Goal: Information Seeking & Learning: Learn about a topic

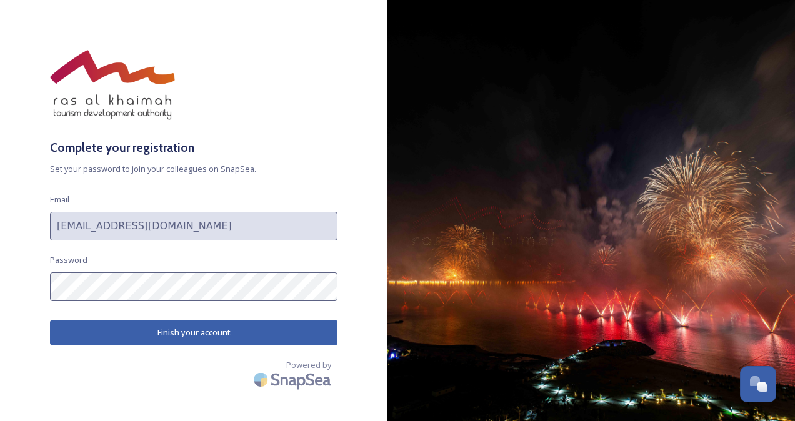
click at [195, 325] on button "Finish your account" at bounding box center [193, 333] width 287 height 26
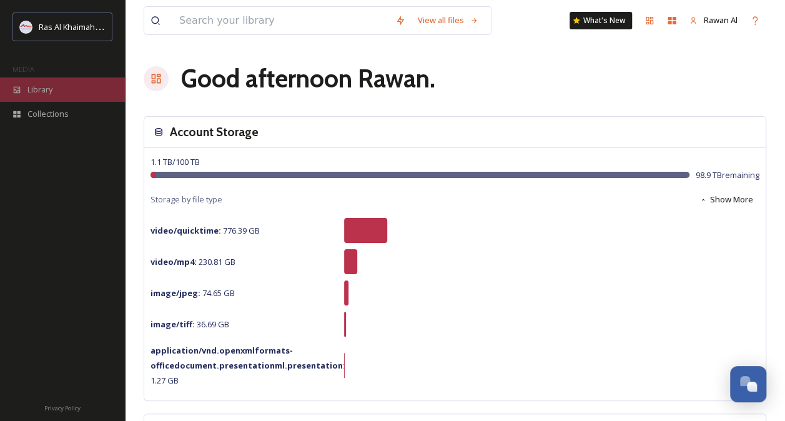
click at [30, 86] on span "Library" at bounding box center [39, 90] width 25 height 12
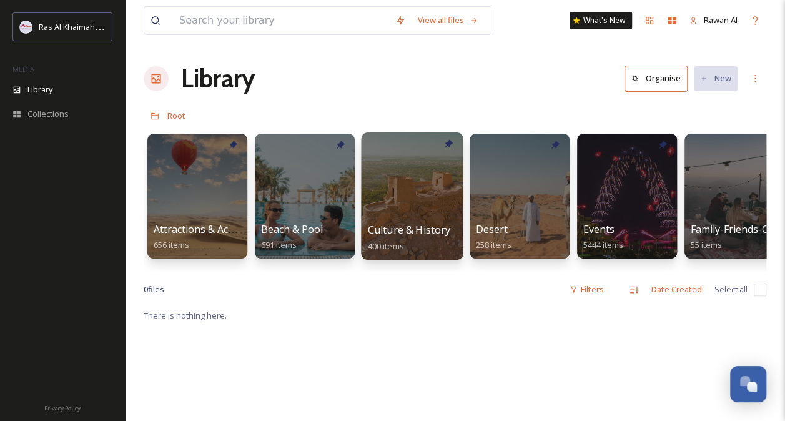
click at [424, 211] on div at bounding box center [412, 195] width 102 height 127
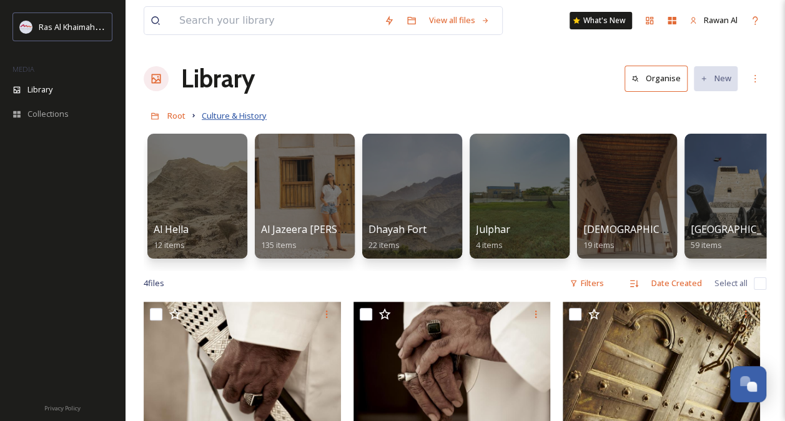
click at [234, 117] on span "Culture & History" at bounding box center [234, 115] width 65 height 11
click at [167, 112] on span "Root" at bounding box center [176, 115] width 18 height 11
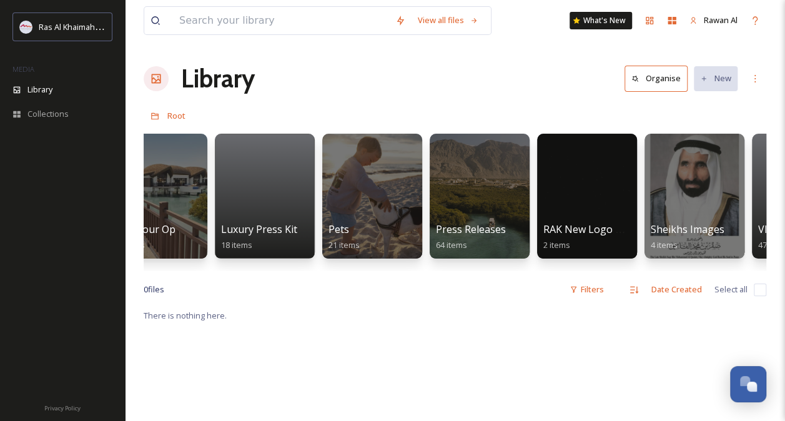
scroll to position [0, 2196]
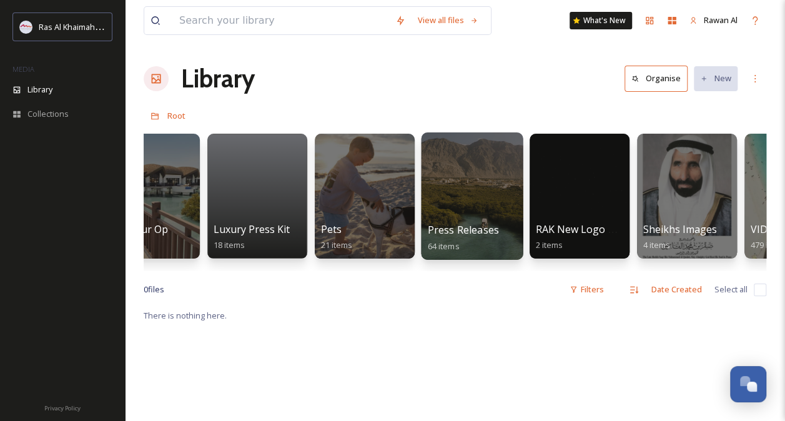
click at [468, 216] on div at bounding box center [472, 195] width 102 height 127
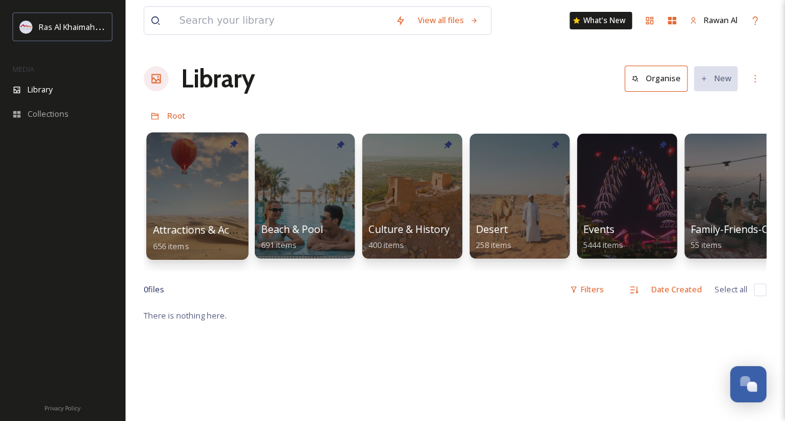
click at [212, 209] on div at bounding box center [197, 195] width 102 height 127
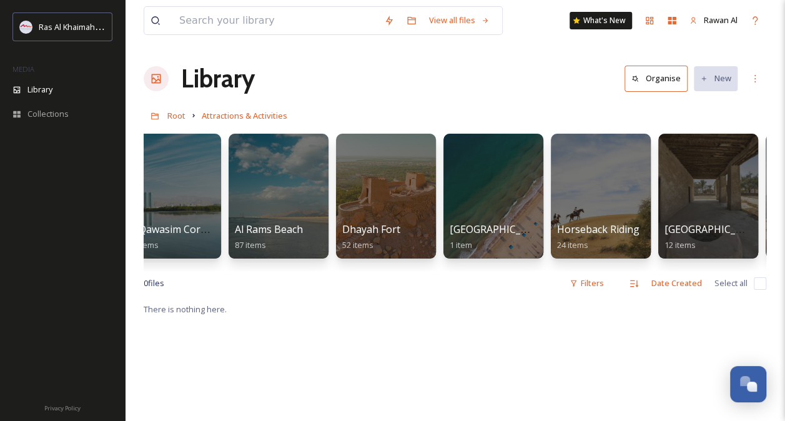
scroll to position [0, 565]
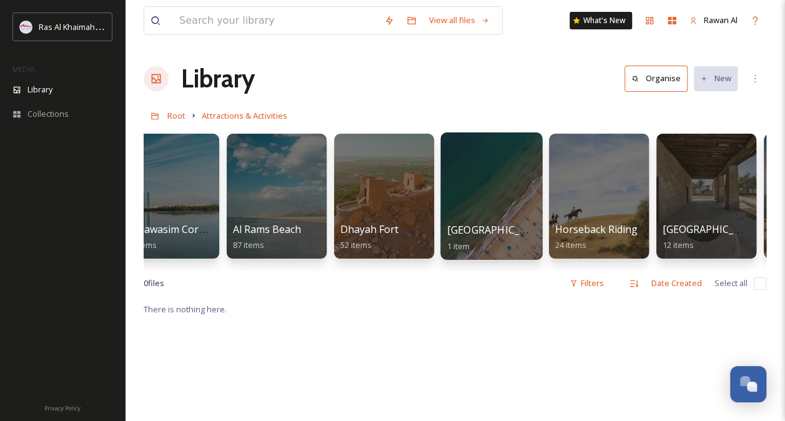
click at [485, 201] on div at bounding box center [491, 195] width 102 height 127
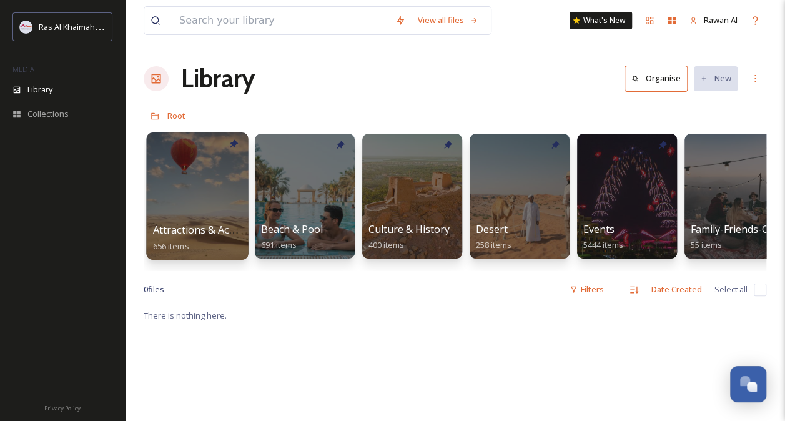
click at [196, 172] on div at bounding box center [197, 195] width 102 height 127
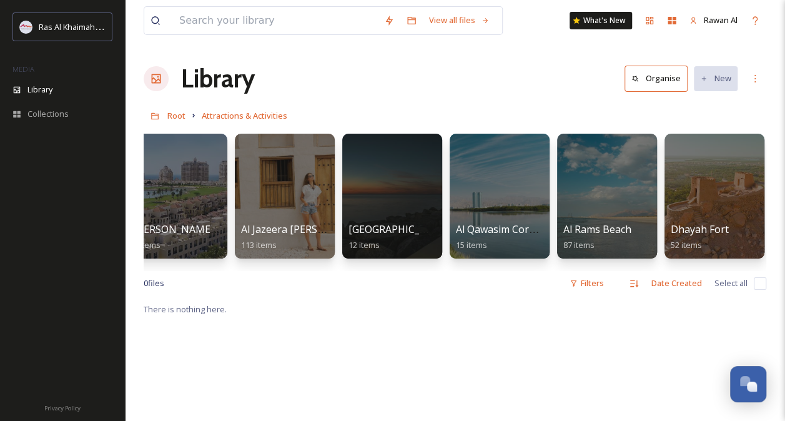
scroll to position [0, 239]
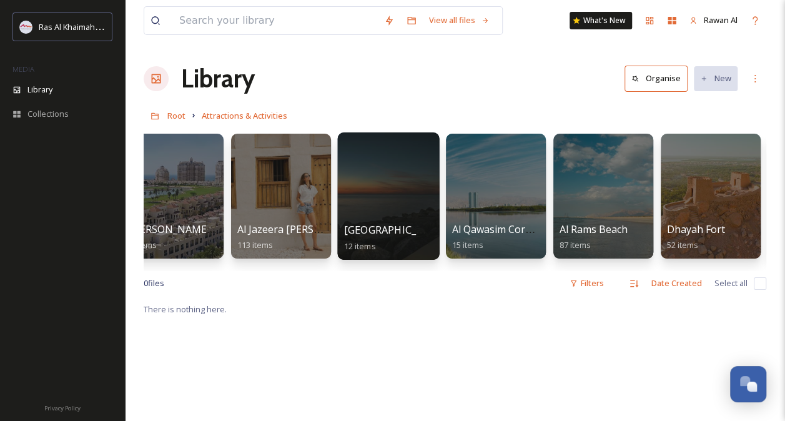
click at [370, 222] on div "Al Marjan Island 12 items" at bounding box center [388, 237] width 89 height 31
click at [380, 215] on div at bounding box center [388, 195] width 102 height 127
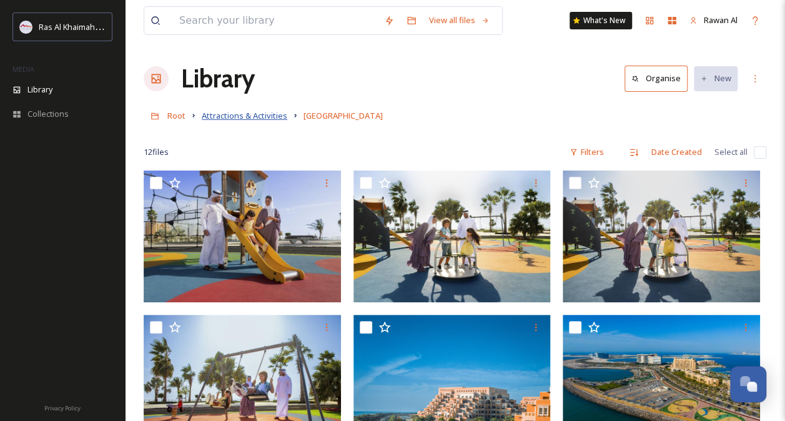
click at [239, 117] on span "Attractions & Activities" at bounding box center [245, 115] width 86 height 11
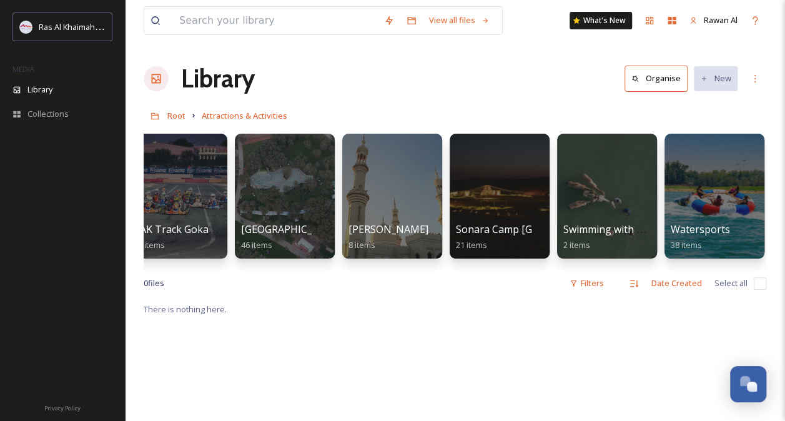
scroll to position [0, 1741]
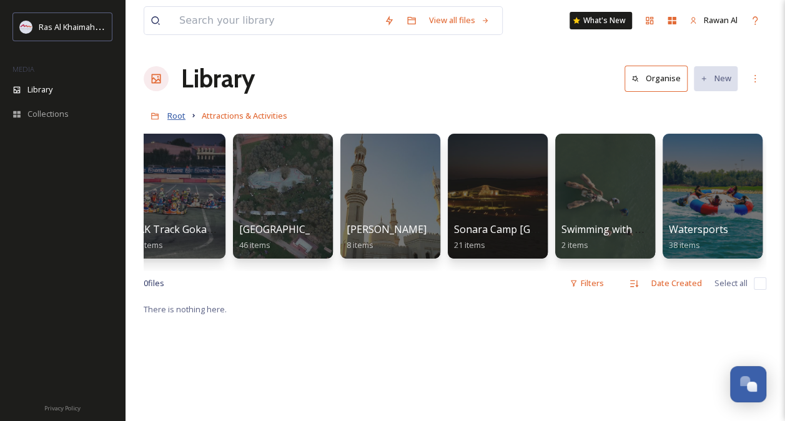
click at [179, 114] on span "Root" at bounding box center [176, 115] width 18 height 11
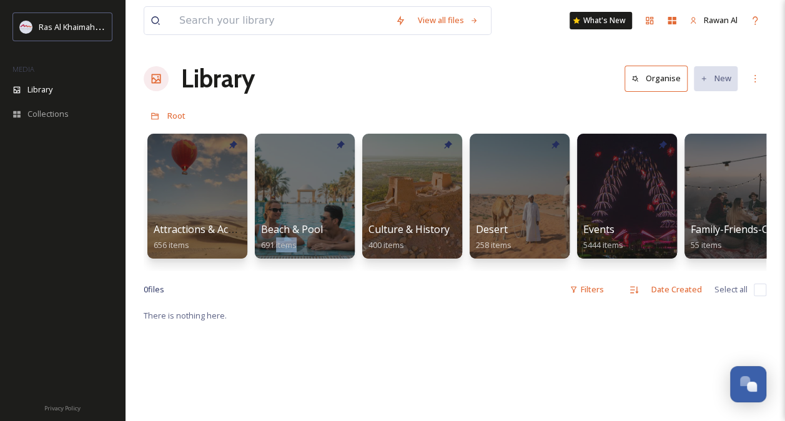
drag, startPoint x: 276, startPoint y: 270, endPoint x: 302, endPoint y: 270, distance: 26.2
click at [302, 270] on div "Attractions & Activities 656 items Beach & Pool 691 items Culture & History 400…" at bounding box center [455, 199] width 623 height 144
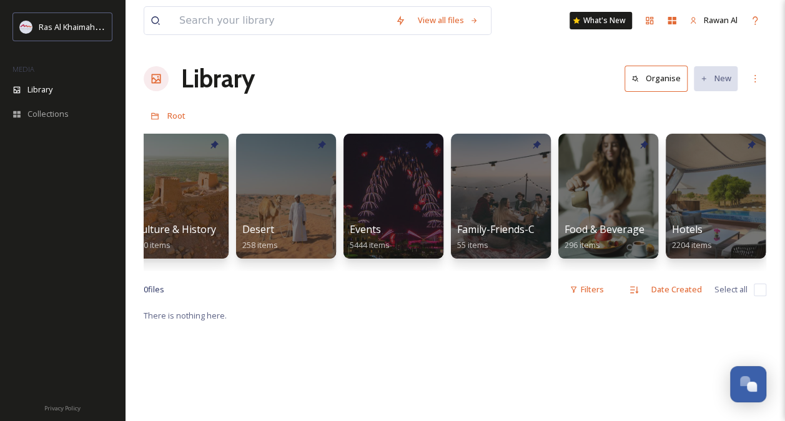
scroll to position [0, 228]
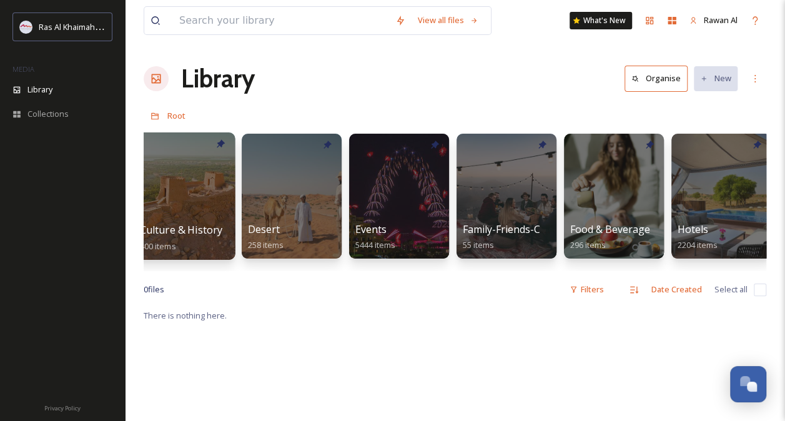
click at [171, 233] on span "Culture & History" at bounding box center [181, 230] width 83 height 14
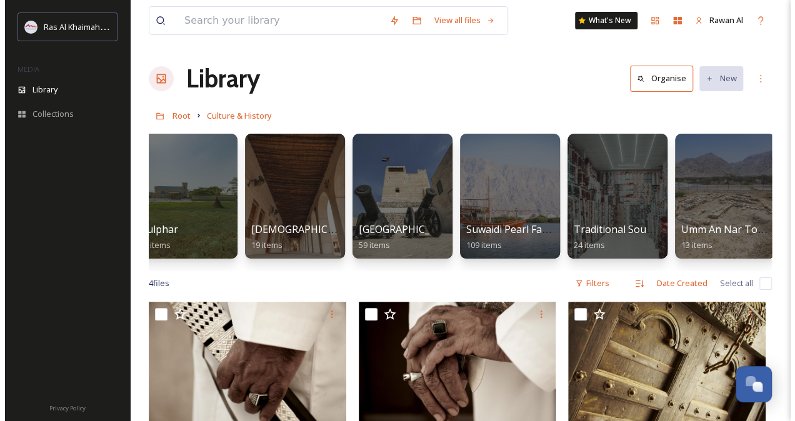
scroll to position [0, 344]
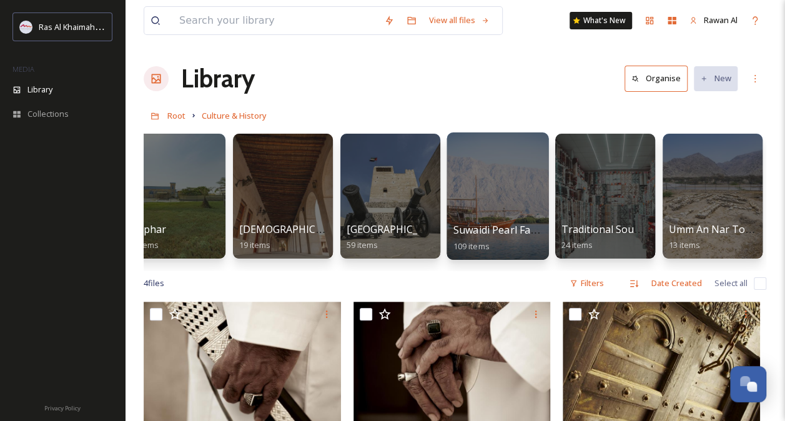
click at [529, 244] on div "Suwaidi Pearl Farm 109 items" at bounding box center [497, 237] width 89 height 31
click at [518, 185] on div at bounding box center [498, 195] width 102 height 127
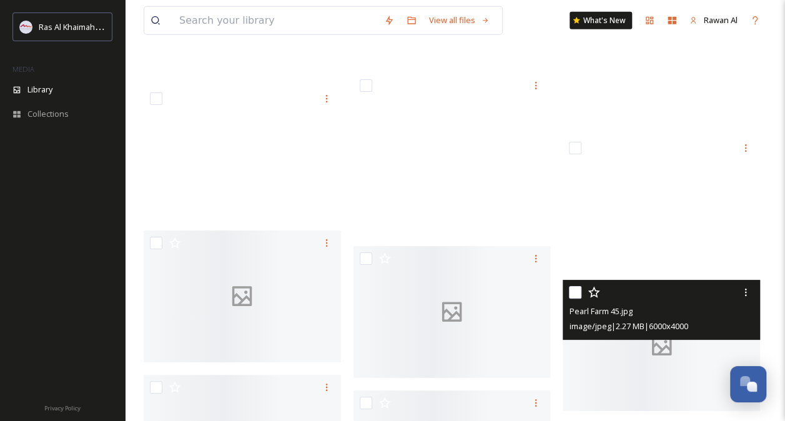
scroll to position [3935, 0]
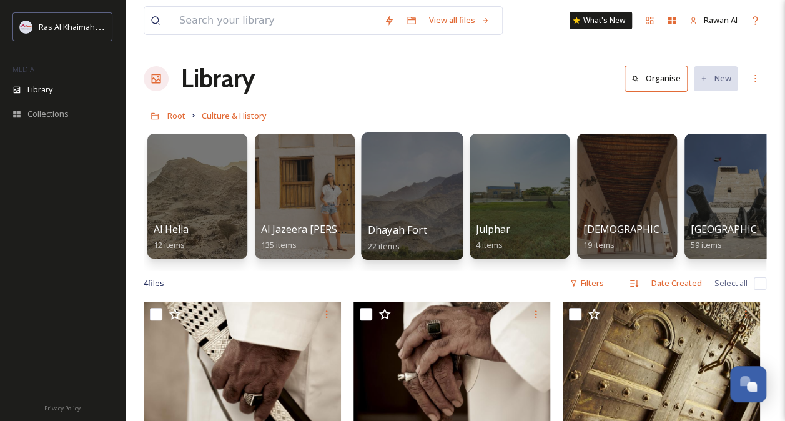
click at [387, 180] on div at bounding box center [412, 195] width 102 height 127
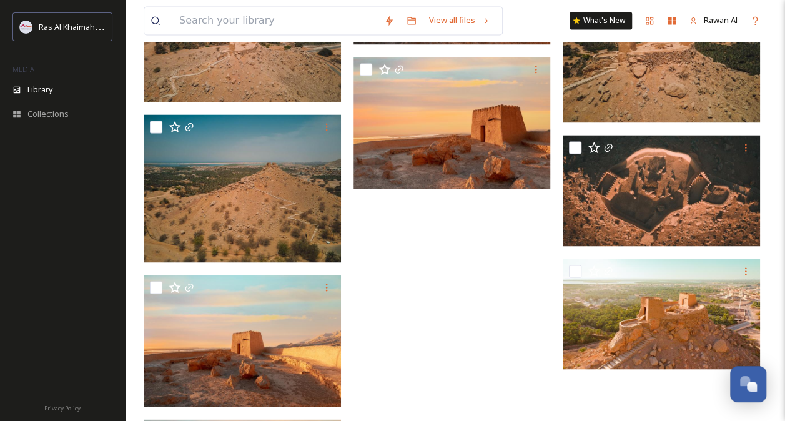
scroll to position [1087, 0]
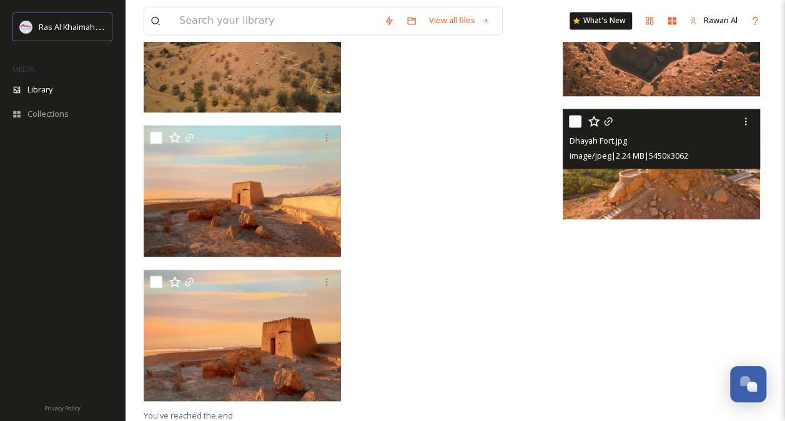
click at [676, 166] on div "Dhayah Fort.jpg image/jpeg | 2.24 MB | 5450 x 3062" at bounding box center [661, 139] width 197 height 60
click at [675, 186] on img at bounding box center [661, 164] width 197 height 111
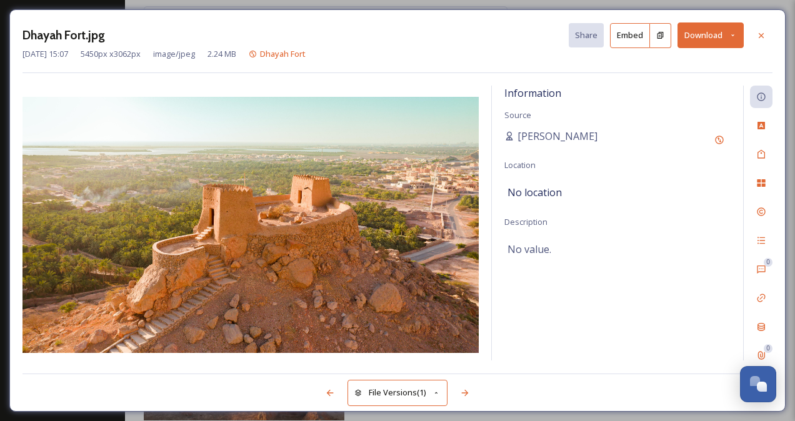
click at [769, 31] on div at bounding box center [761, 35] width 22 height 22
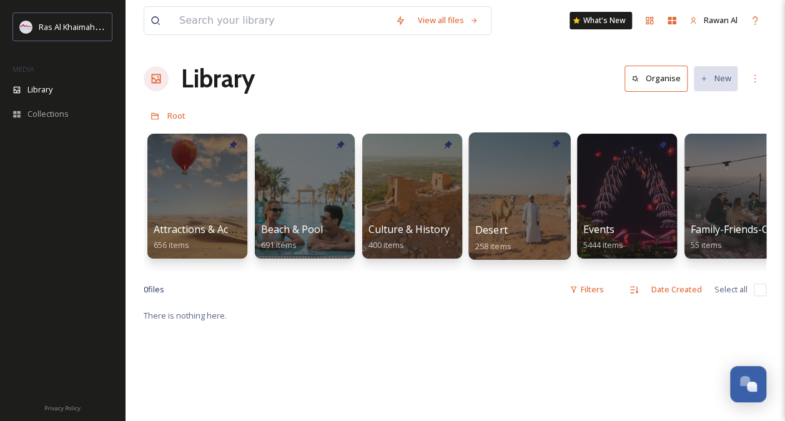
click at [540, 214] on div at bounding box center [519, 195] width 102 height 127
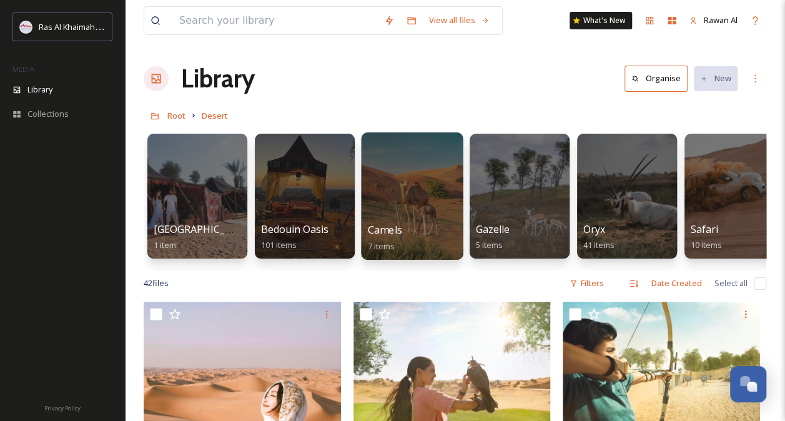
click at [422, 212] on div at bounding box center [412, 195] width 102 height 127
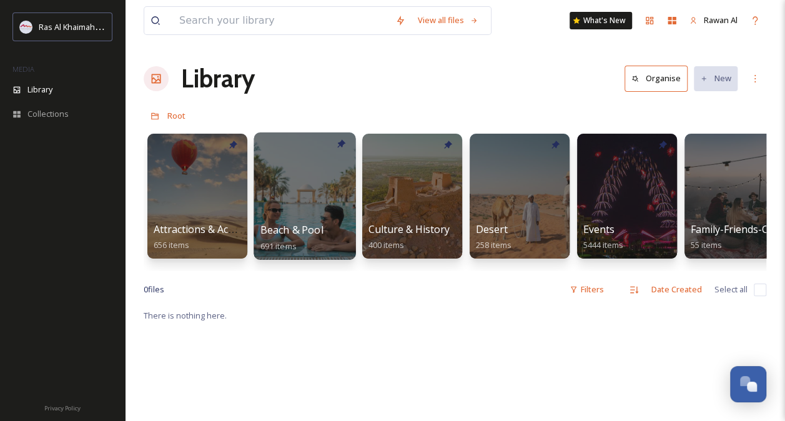
click at [295, 215] on div at bounding box center [305, 195] width 102 height 127
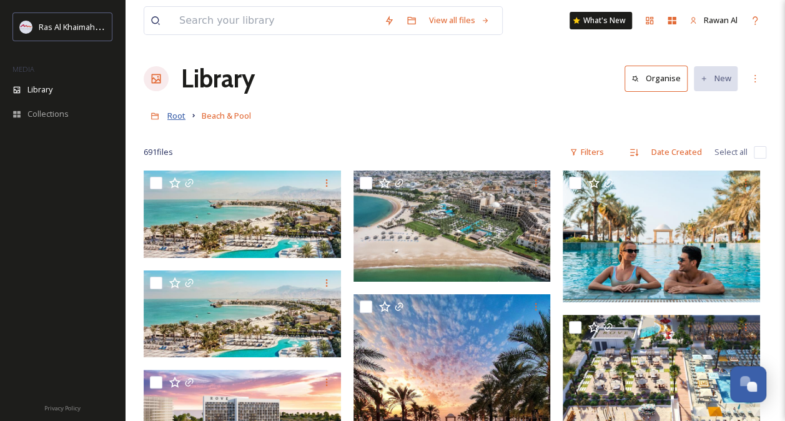
click at [182, 117] on span "Root" at bounding box center [176, 115] width 18 height 11
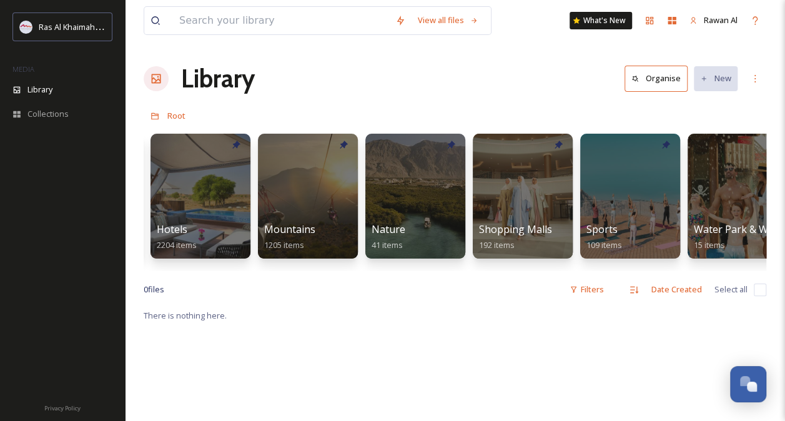
scroll to position [0, 760]
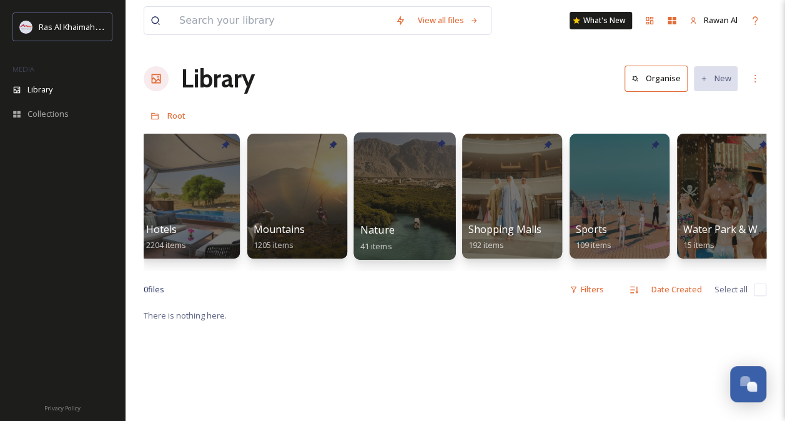
click at [386, 225] on span "Nature" at bounding box center [377, 230] width 34 height 14
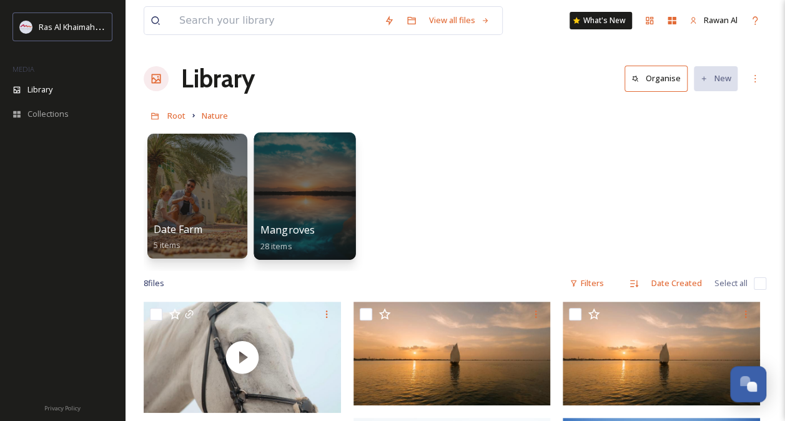
click at [317, 216] on div at bounding box center [305, 195] width 102 height 127
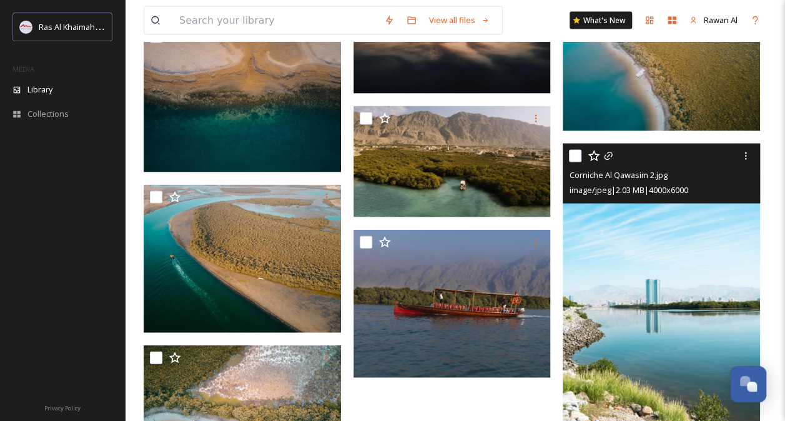
scroll to position [1255, 0]
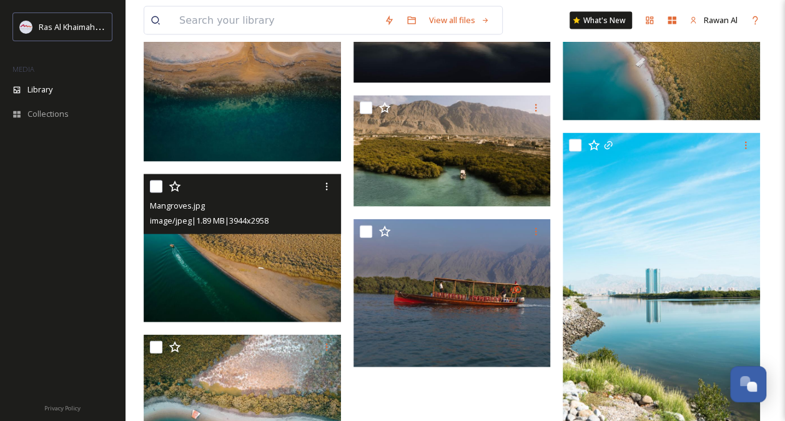
click at [260, 247] on img at bounding box center [242, 248] width 197 height 148
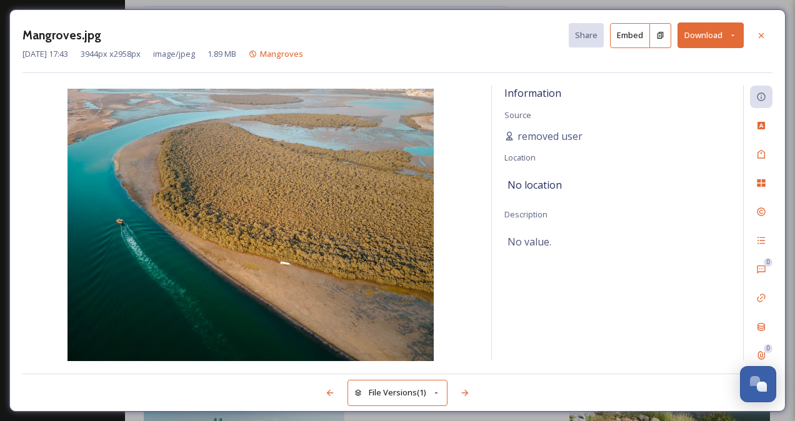
click at [759, 28] on div at bounding box center [761, 35] width 22 height 22
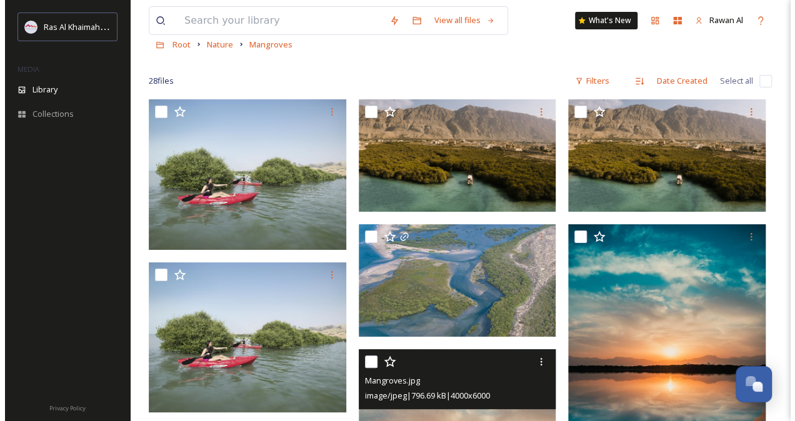
scroll to position [69, 0]
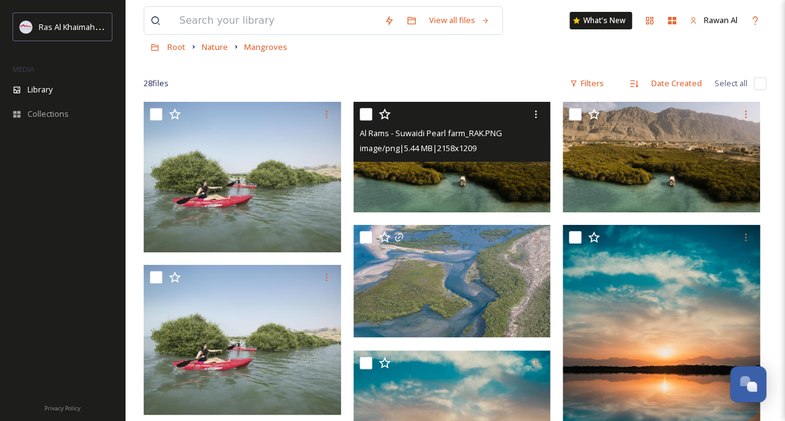
click at [477, 177] on img at bounding box center [452, 157] width 197 height 111
